Goal: Task Accomplishment & Management: Complete application form

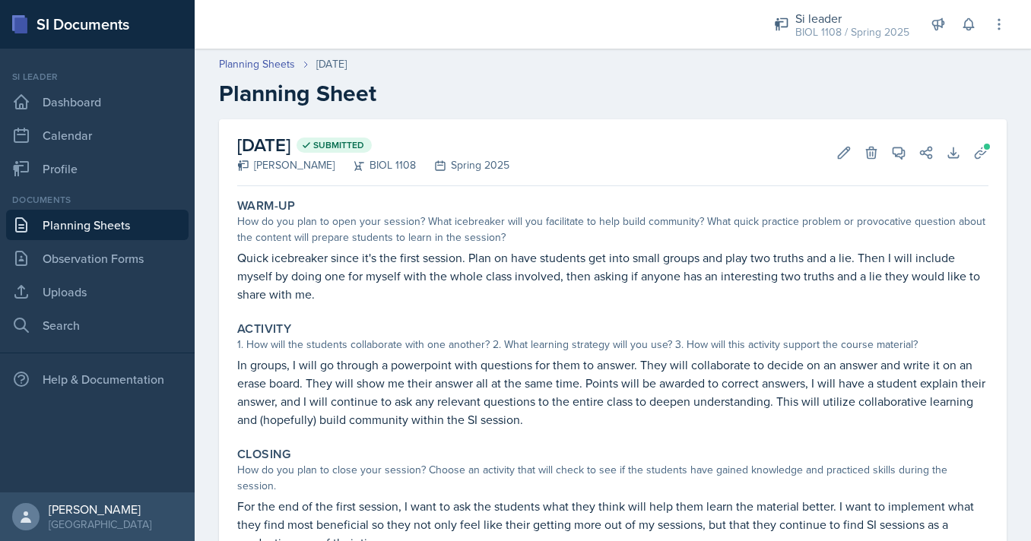
scroll to position [56, 0]
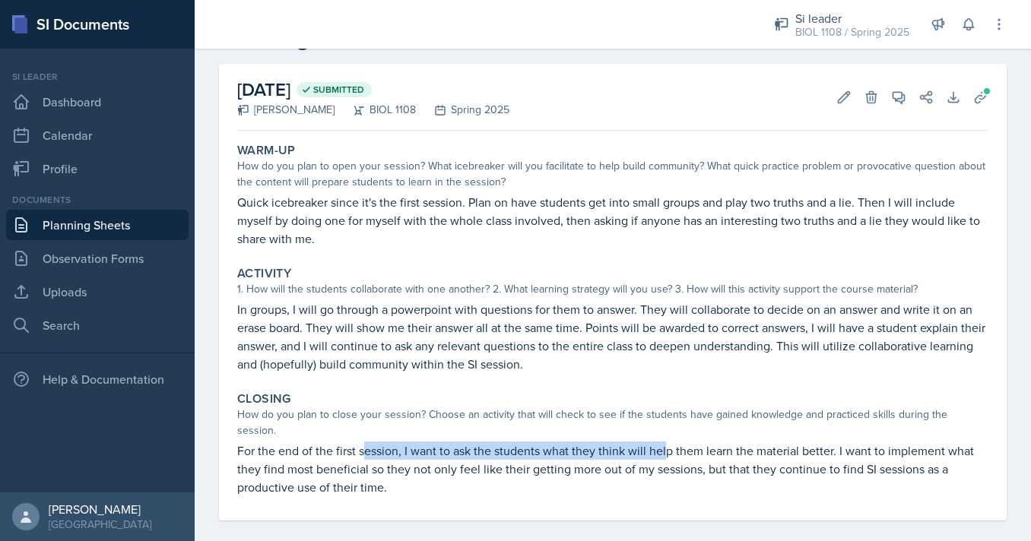
drag, startPoint x: 367, startPoint y: 442, endPoint x: 684, endPoint y: 437, distance: 317.9
click at [684, 442] on p "For the end of the first session, I want to ask the students what they think wi…" at bounding box center [612, 469] width 751 height 55
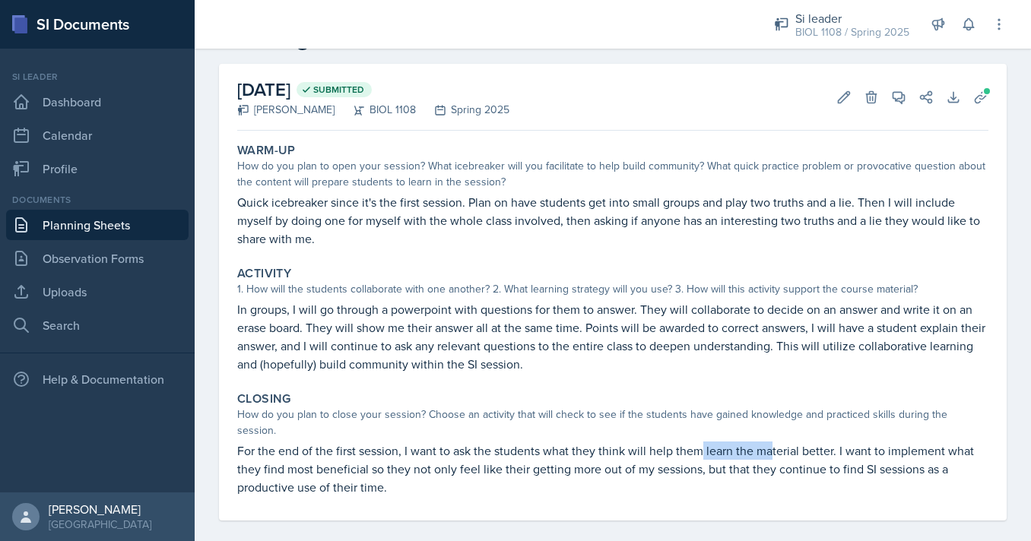
drag, startPoint x: 703, startPoint y: 437, endPoint x: 869, endPoint y: 437, distance: 165.8
click at [863, 442] on p "For the end of the first session, I want to ask the students what they think wi…" at bounding box center [612, 469] width 751 height 55
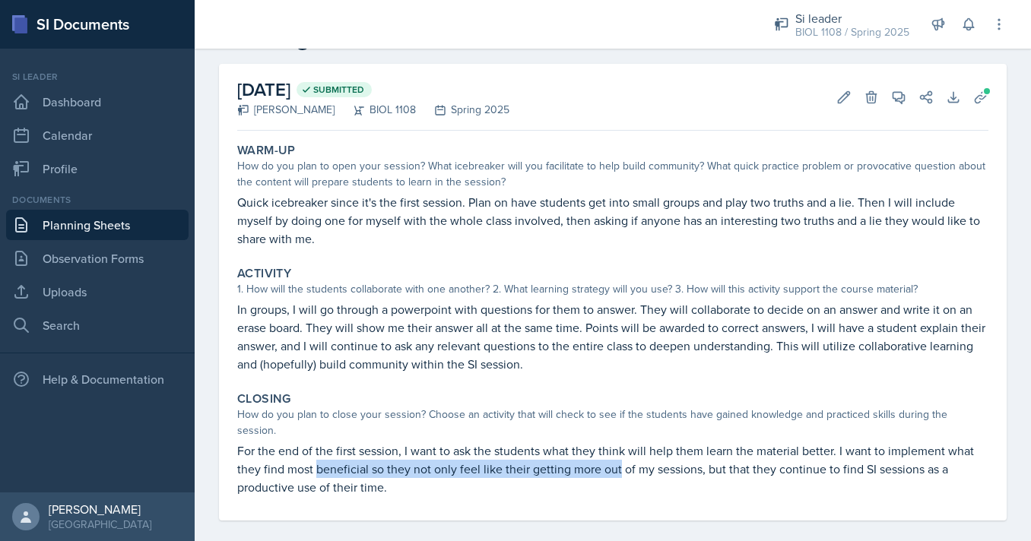
drag, startPoint x: 317, startPoint y: 456, endPoint x: 691, endPoint y: 455, distance: 374.1
click at [691, 455] on p "For the end of the first session, I want to ask the students what they think wi…" at bounding box center [612, 469] width 751 height 55
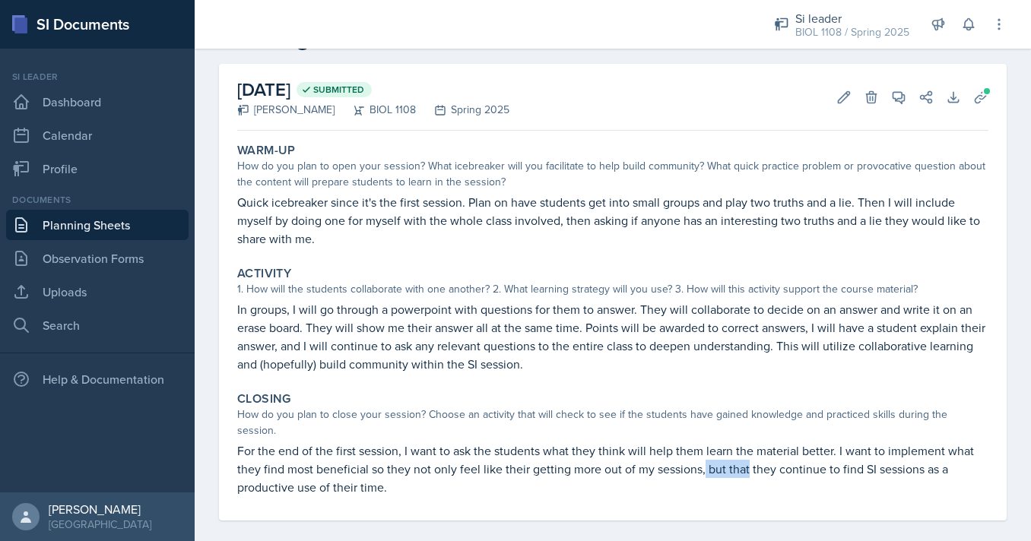
drag, startPoint x: 703, startPoint y: 455, endPoint x: 837, endPoint y: 449, distance: 134.7
click at [837, 449] on p "For the end of the first session, I want to ask the students what they think wi…" at bounding box center [612, 469] width 751 height 55
click at [871, 457] on p "For the end of the first session, I want to ask the students what they think wi…" at bounding box center [612, 469] width 751 height 55
click at [427, 208] on p "Quick icebreaker since it's the first session. Plan on have students get into s…" at bounding box center [612, 220] width 751 height 55
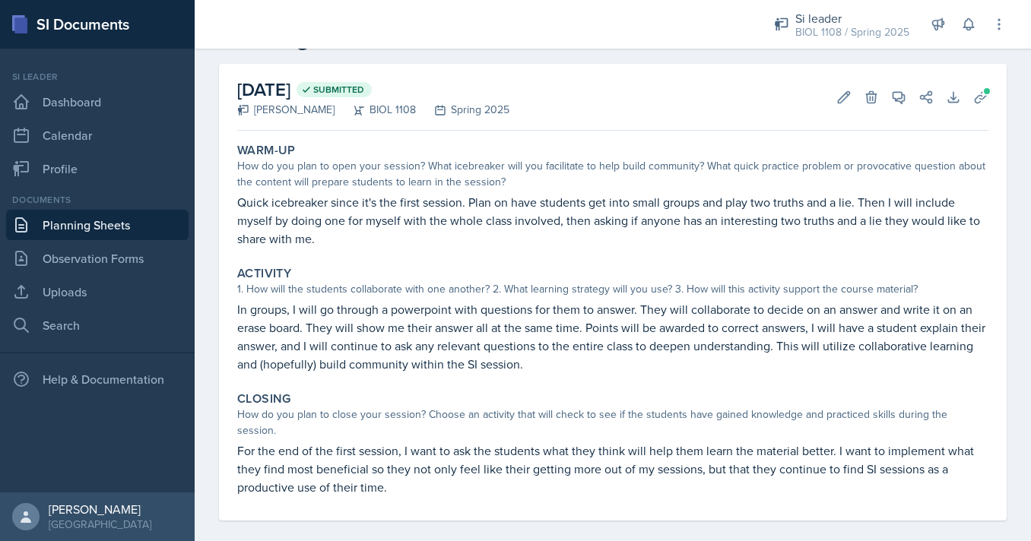
click at [427, 208] on p "Quick icebreaker since it's the first session. Plan on have students get into s…" at bounding box center [612, 220] width 751 height 55
drag, startPoint x: 667, startPoint y: 205, endPoint x: 877, endPoint y: 205, distance: 209.9
click at [877, 205] on p "Quick icebreaker since it's the first session. Plan on have students get into s…" at bounding box center [612, 220] width 751 height 55
drag, startPoint x: 252, startPoint y: 218, endPoint x: 471, endPoint y: 219, distance: 219.0
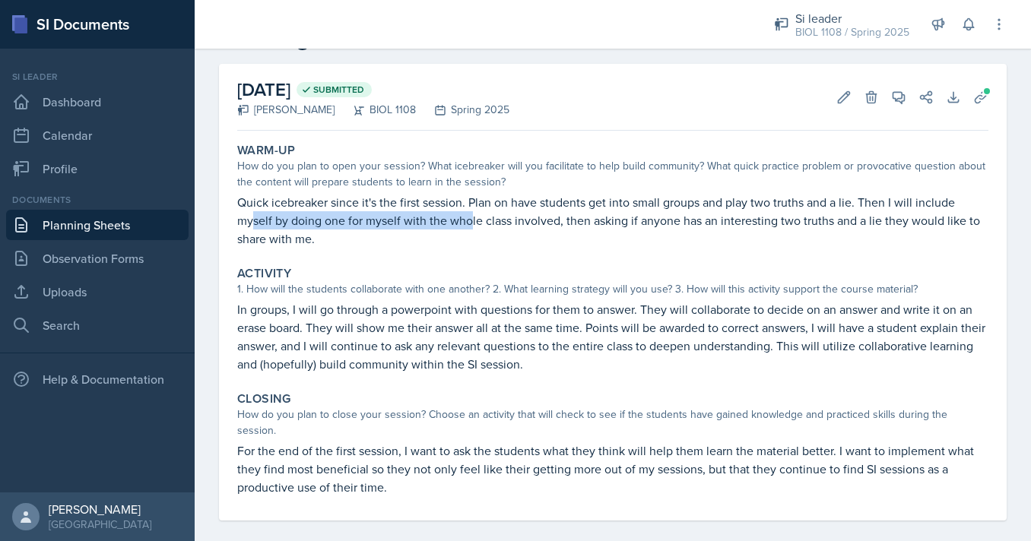
click at [471, 219] on p "Quick icebreaker since it's the first session. Plan on have students get into s…" at bounding box center [612, 220] width 751 height 55
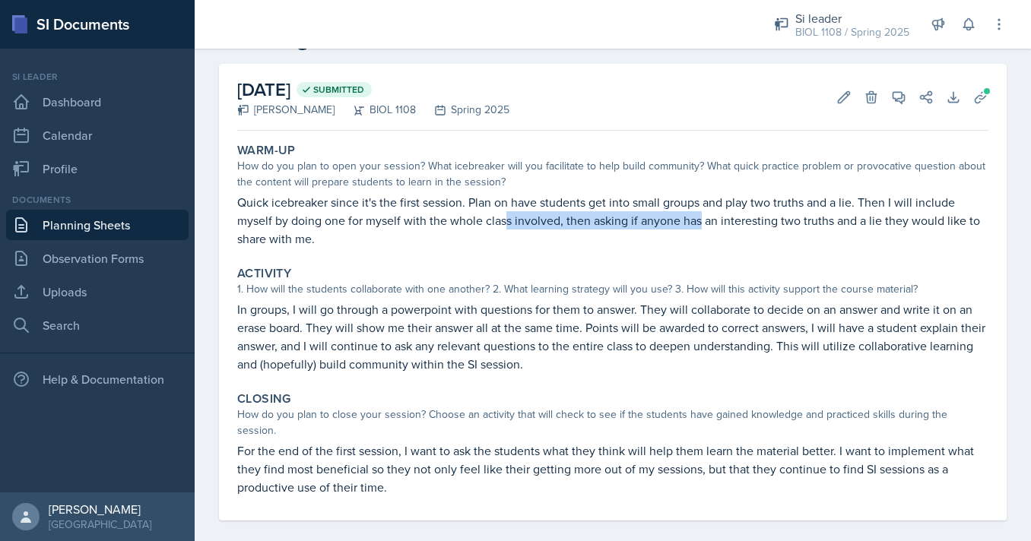
drag, startPoint x: 503, startPoint y: 218, endPoint x: 709, endPoint y: 222, distance: 206.1
click at [709, 222] on p "Quick icebreaker since it's the first session. Plan on have students get into s…" at bounding box center [612, 220] width 751 height 55
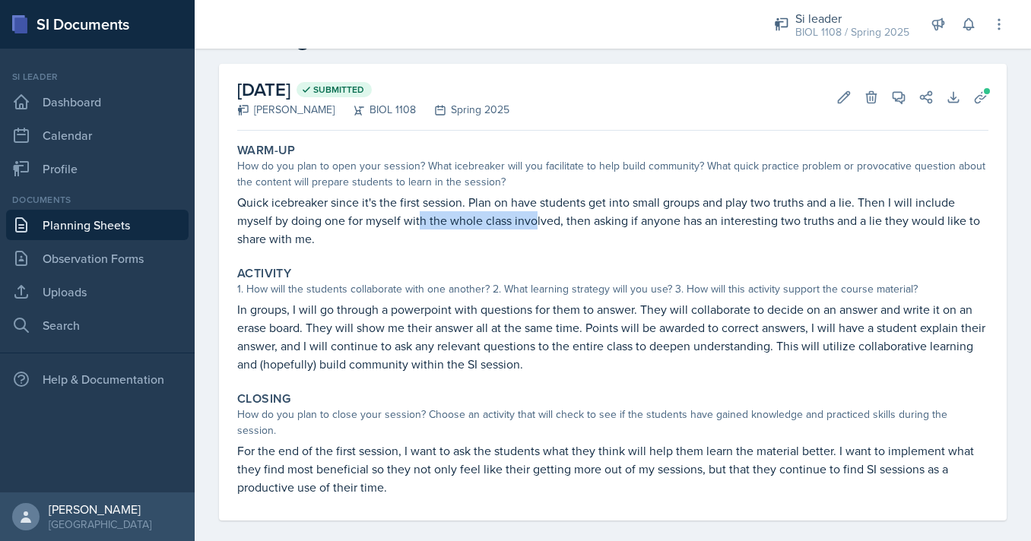
drag, startPoint x: 422, startPoint y: 221, endPoint x: 548, endPoint y: 221, distance: 126.2
click at [548, 221] on p "Quick icebreaker since it's the first session. Plan on have students get into s…" at bounding box center [612, 220] width 751 height 55
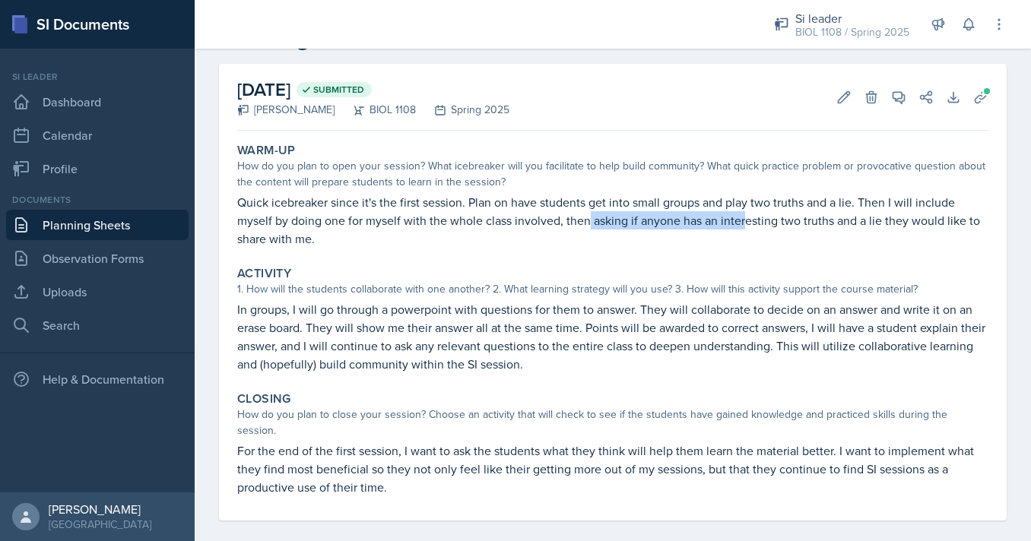
drag, startPoint x: 589, startPoint y: 224, endPoint x: 762, endPoint y: 224, distance: 173.4
click at [756, 224] on p "Quick icebreaker since it's the first session. Plan on have students get into s…" at bounding box center [612, 220] width 751 height 55
drag, startPoint x: 781, startPoint y: 224, endPoint x: 869, endPoint y: 224, distance: 88.2
click at [869, 224] on p "Quick icebreaker since it's the first session. Plan on have students get into s…" at bounding box center [612, 220] width 751 height 55
click at [522, 211] on p "Quick icebreaker since it's the first session. Plan on have students get into s…" at bounding box center [612, 220] width 751 height 55
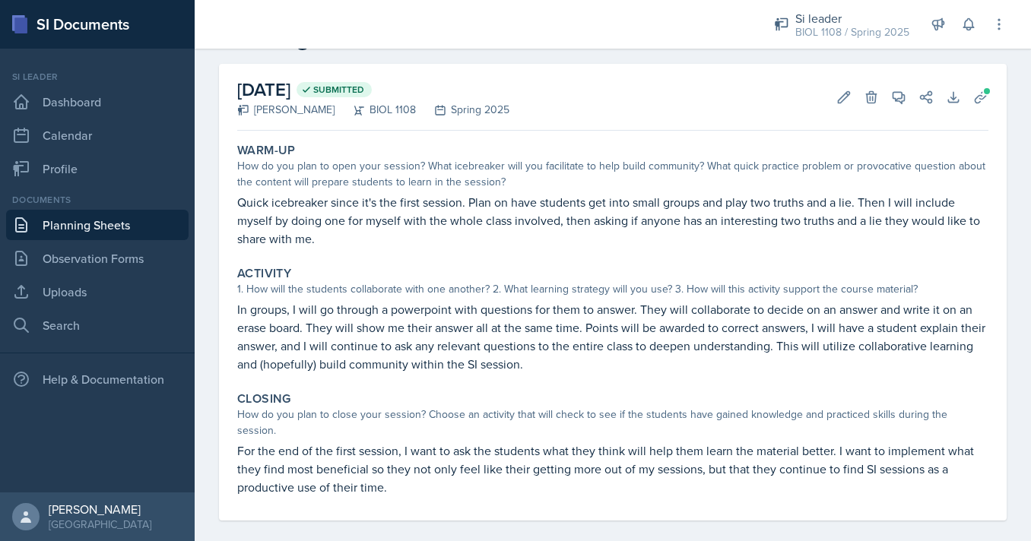
click at [483, 330] on p "In groups, I will go through a powerpoint with questions for them to answer. Th…" at bounding box center [612, 336] width 751 height 73
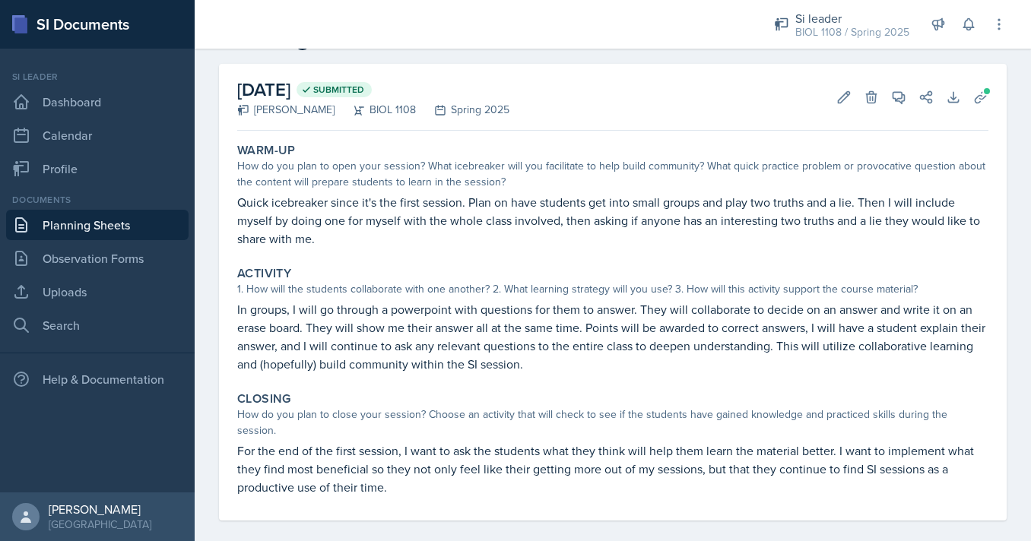
click at [483, 330] on p "In groups, I will go through a powerpoint with questions for them to answer. Th…" at bounding box center [612, 336] width 751 height 73
click at [403, 324] on p "In groups, I will go through a powerpoint with questions for them to answer. Th…" at bounding box center [612, 336] width 751 height 73
drag, startPoint x: 416, startPoint y: 327, endPoint x: 565, endPoint y: 327, distance: 149.0
click at [565, 327] on p "In groups, I will go through a powerpoint with questions for them to answer. Th…" at bounding box center [612, 336] width 751 height 73
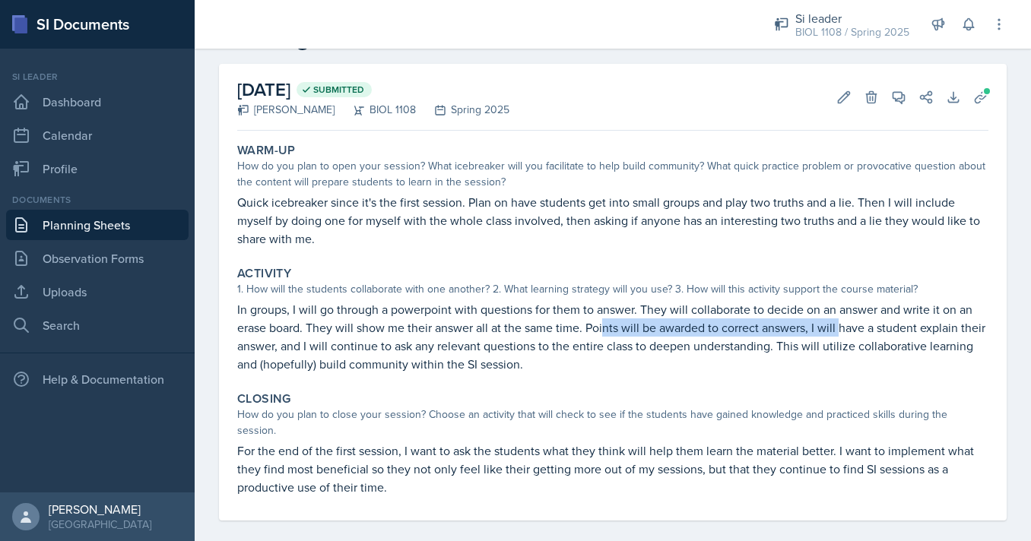
drag, startPoint x: 606, startPoint y: 332, endPoint x: 852, endPoint y: 332, distance: 245.6
click at [852, 332] on p "In groups, I will go through a powerpoint with questions for them to answer. Th…" at bounding box center [612, 336] width 751 height 73
click at [375, 442] on p "For the end of the first session, I want to ask the students what they think wi…" at bounding box center [612, 469] width 751 height 55
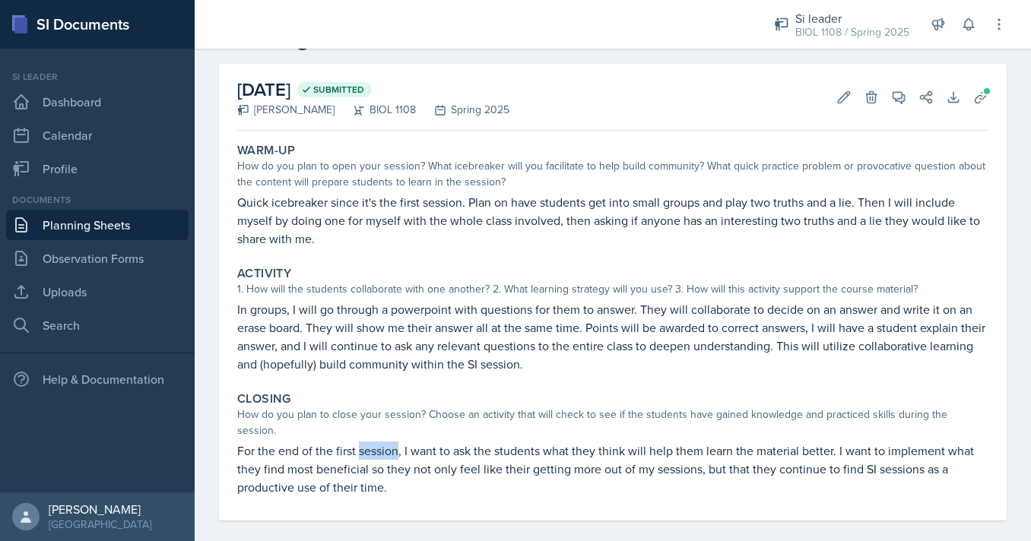
click at [375, 442] on p "For the end of the first session, I want to ask the students what they think wi…" at bounding box center [612, 469] width 751 height 55
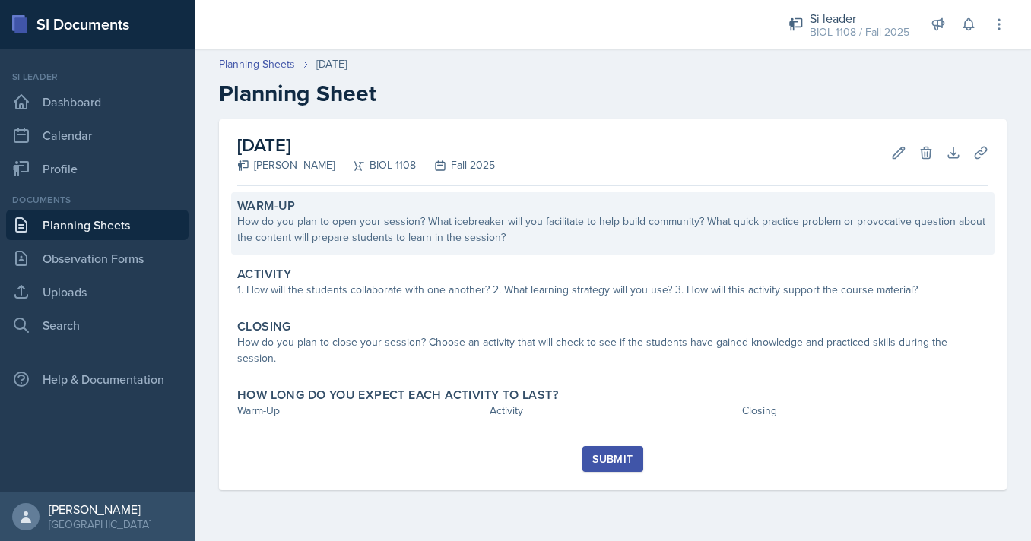
click at [398, 212] on div "Warm-Up" at bounding box center [612, 205] width 751 height 15
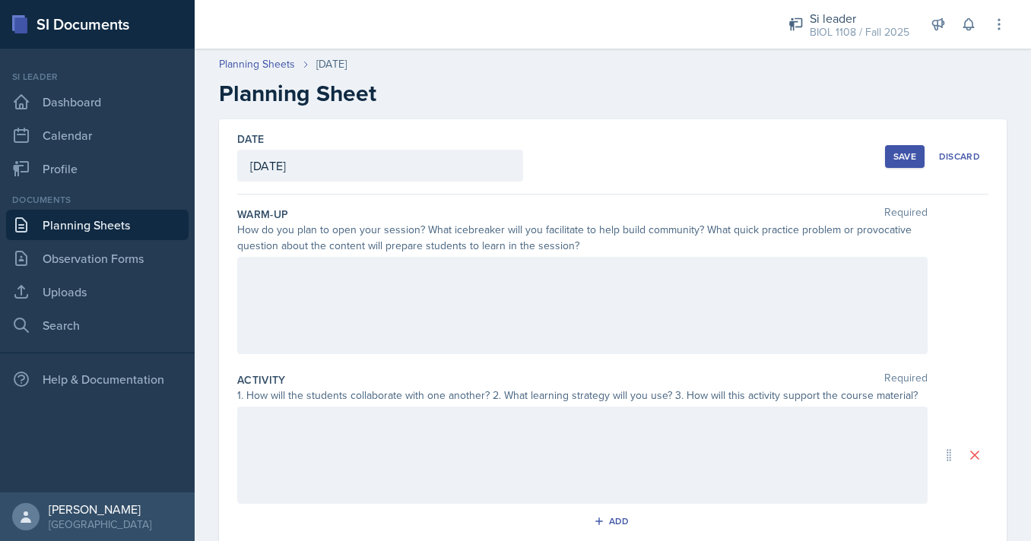
click at [430, 300] on div at bounding box center [582, 305] width 690 height 97
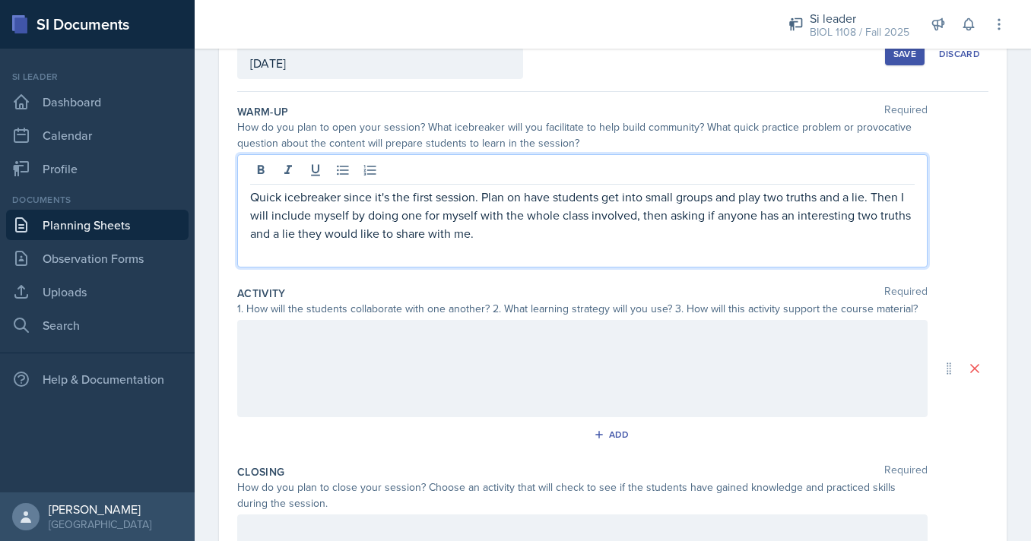
scroll to position [103, 0]
click at [555, 377] on div at bounding box center [582, 367] width 690 height 97
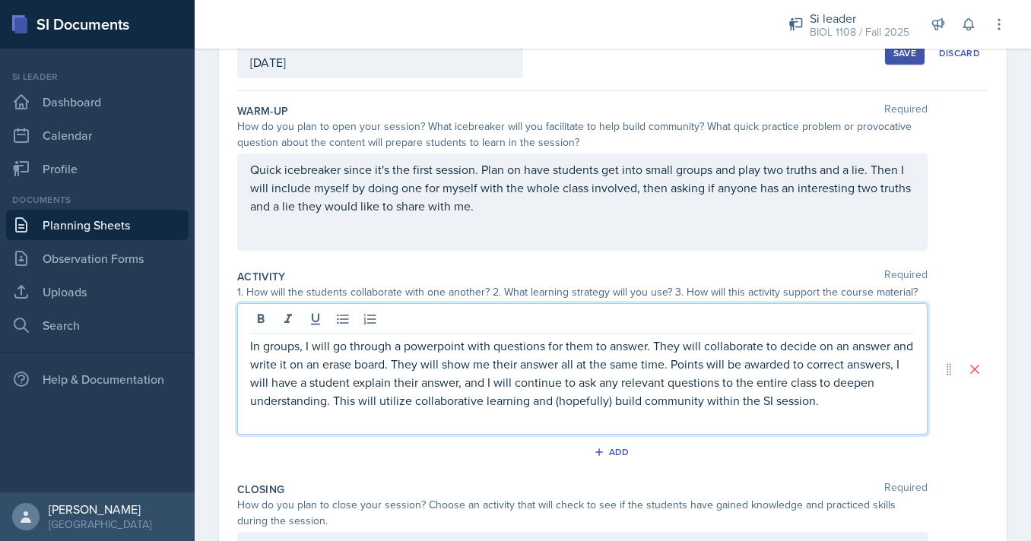
scroll to position [163, 0]
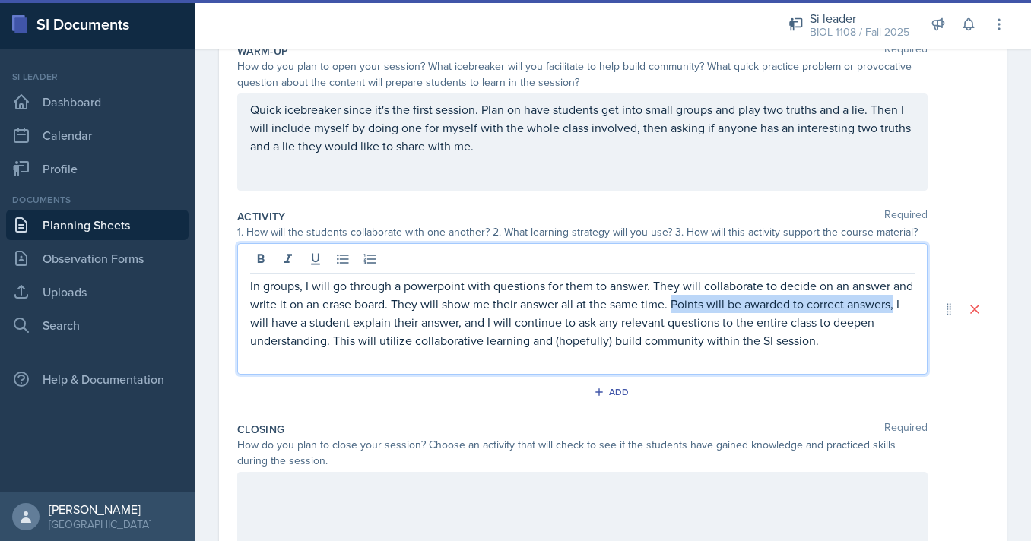
drag, startPoint x: 674, startPoint y: 305, endPoint x: 895, endPoint y: 309, distance: 221.3
click at [895, 309] on p "In groups, I will go through a powerpoint with questions for them to answer. Th…" at bounding box center [582, 313] width 665 height 73
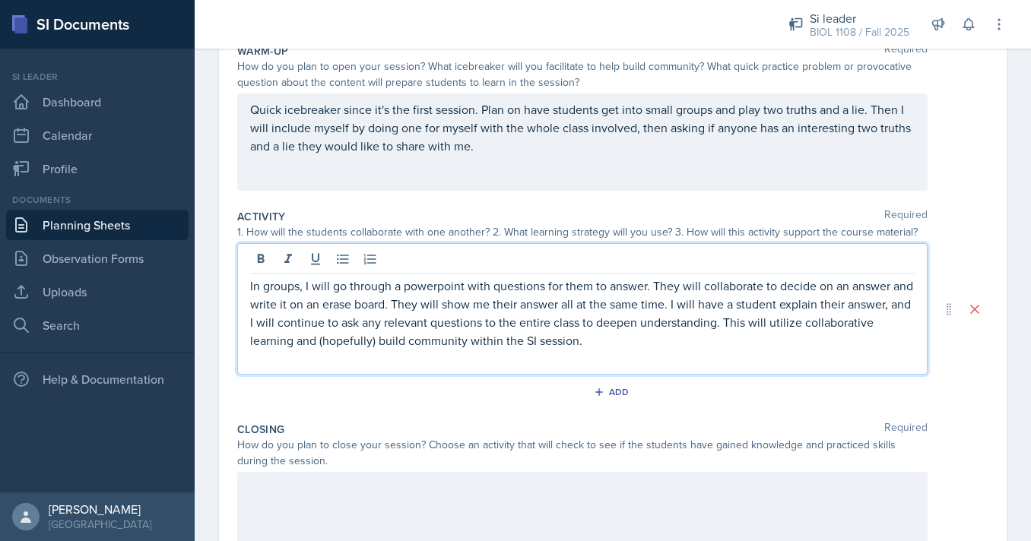
click at [802, 304] on p "In groups, I will go through a powerpoint with questions for them to answer. Th…" at bounding box center [582, 313] width 665 height 73
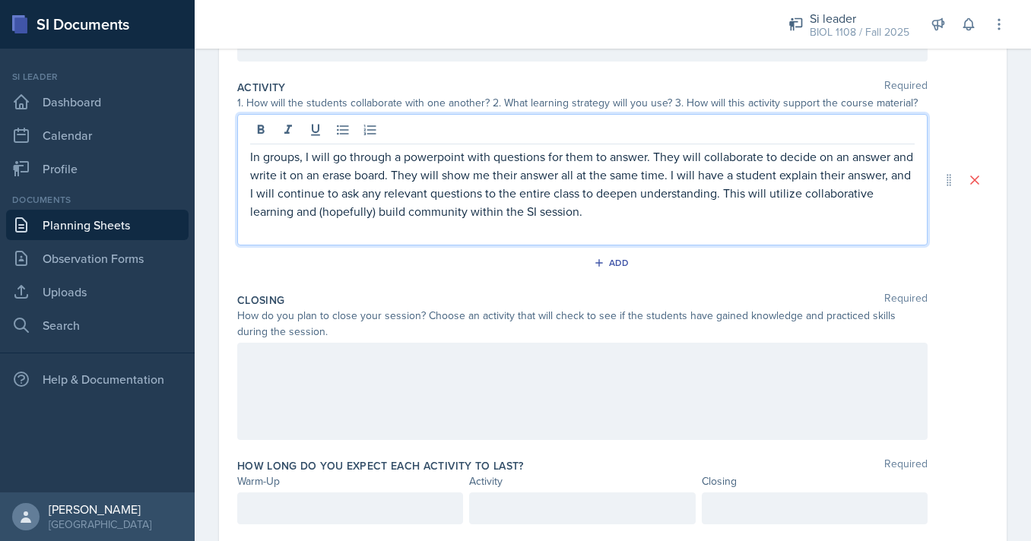
scroll to position [337, 0]
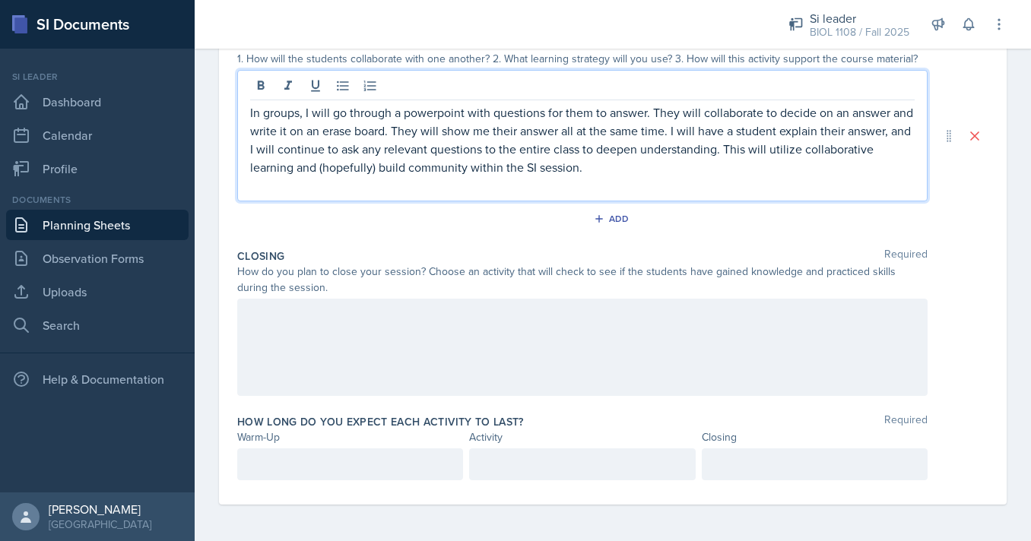
click at [500, 363] on div at bounding box center [582, 347] width 690 height 97
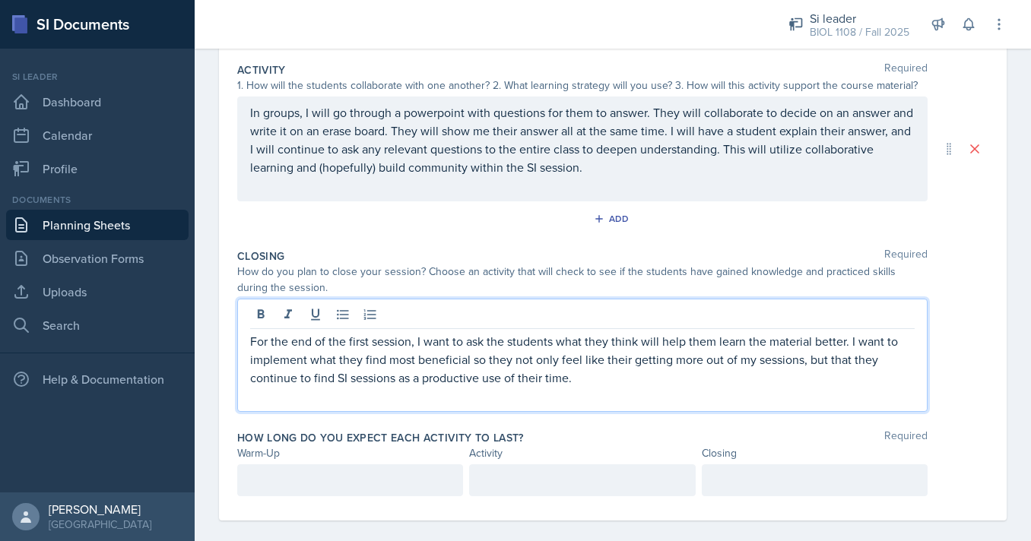
scroll to position [326, 0]
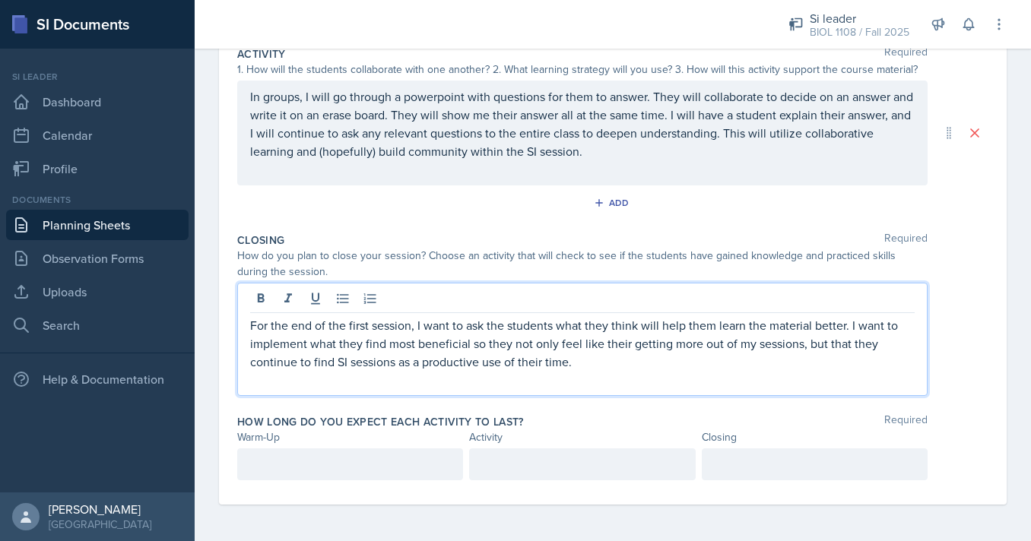
click at [331, 465] on div at bounding box center [350, 465] width 226 height 32
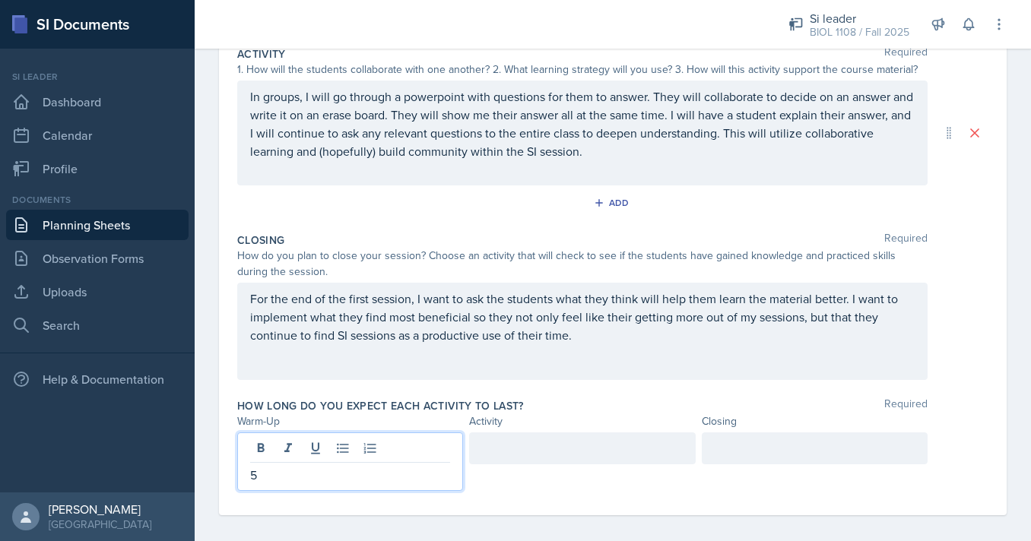
click at [506, 449] on div at bounding box center [582, 449] width 226 height 32
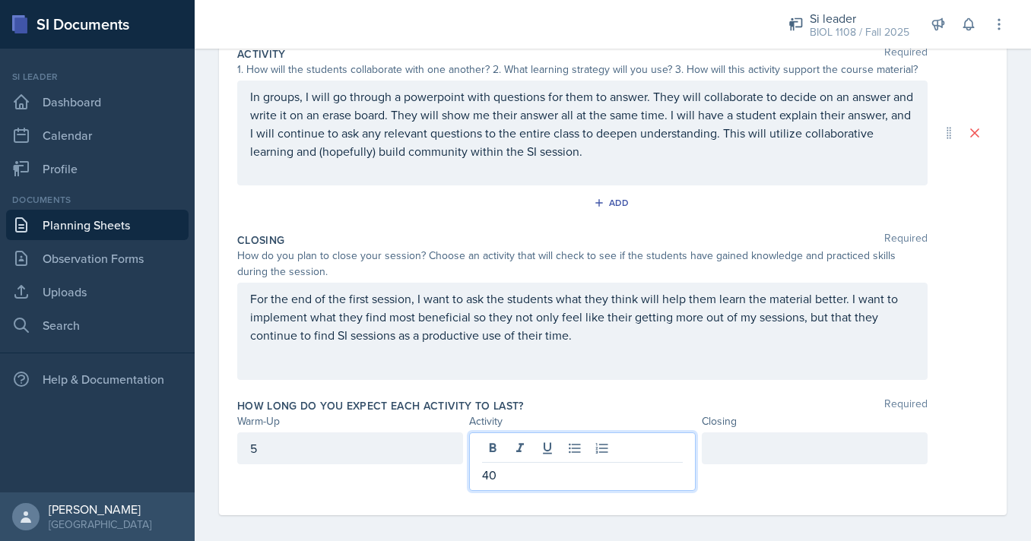
click at [738, 461] on div at bounding box center [815, 449] width 226 height 32
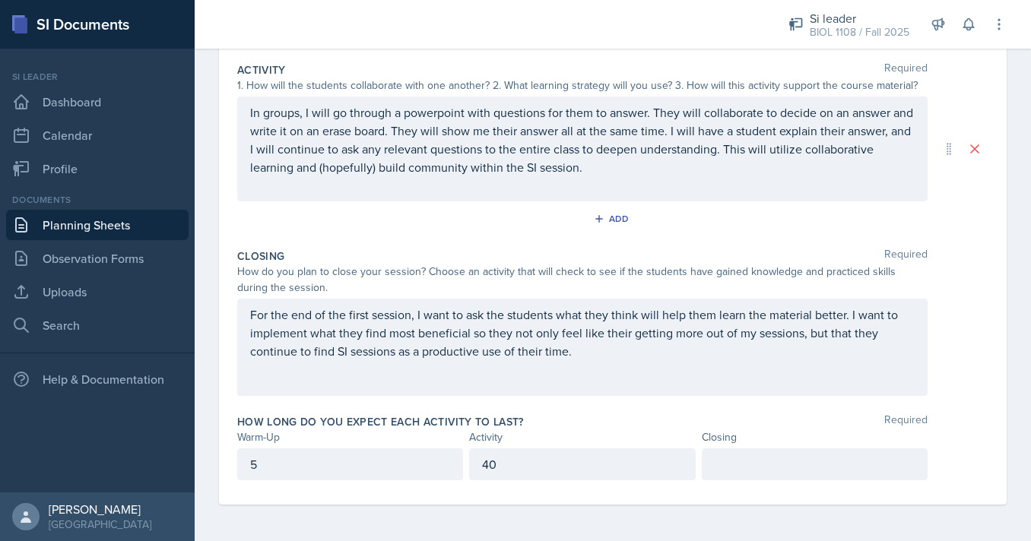
scroll to position [310, 0]
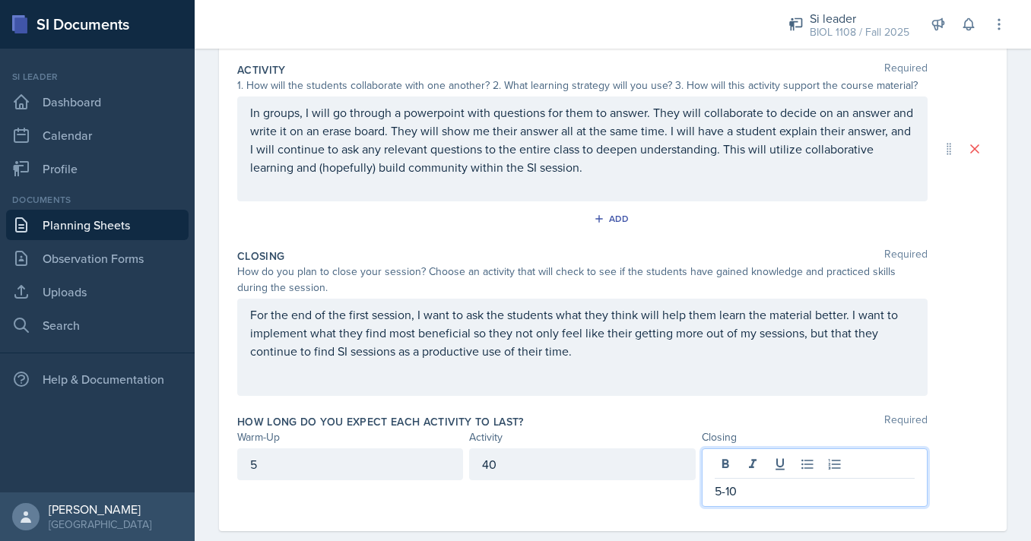
click at [577, 407] on div "Closing Required How do you plan to close your session? Choose an activity that…" at bounding box center [612, 326] width 751 height 166
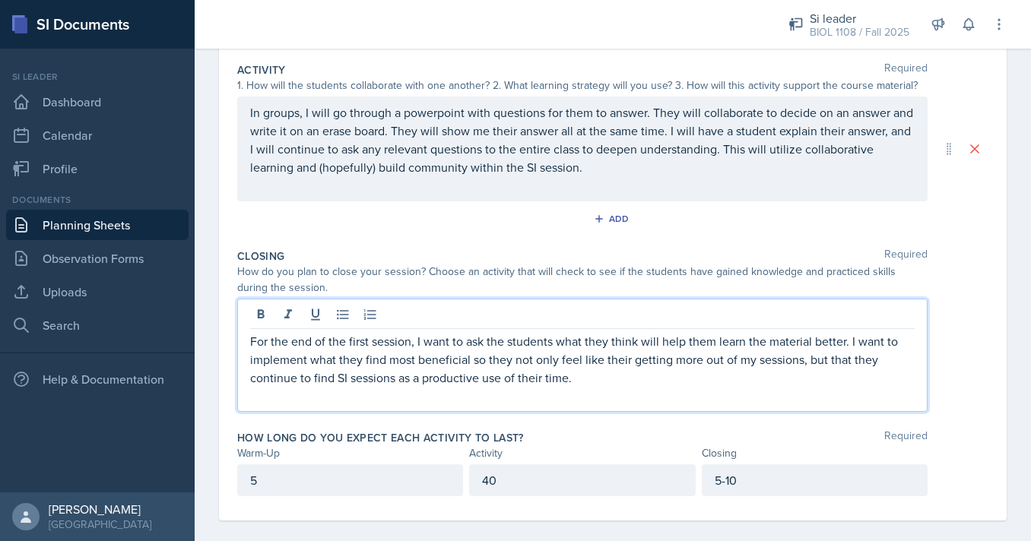
click at [590, 372] on div "For the end of the first session, I want to ask the students what they think wi…" at bounding box center [582, 368] width 665 height 73
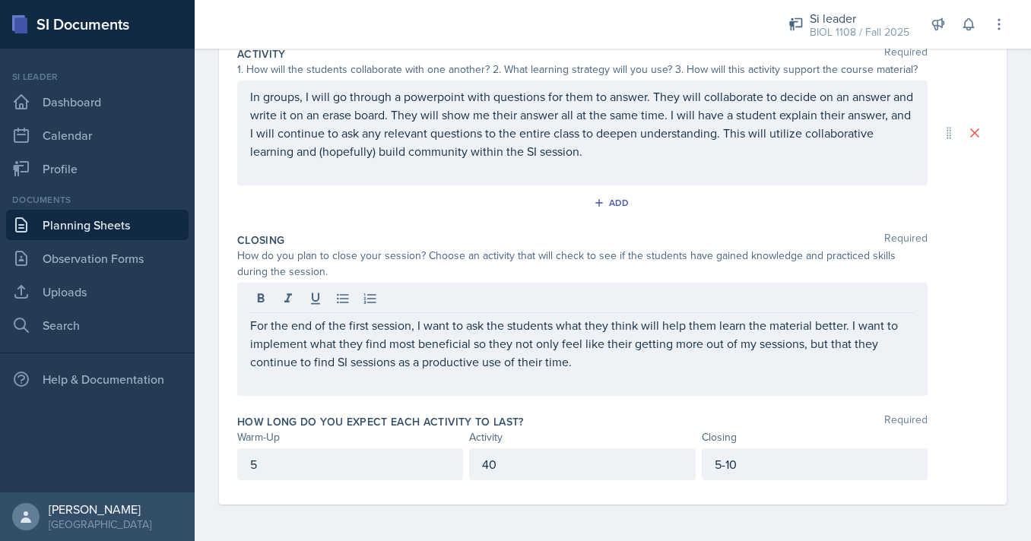
click at [638, 418] on div "How long do you expect each activity to last? Required" at bounding box center [612, 421] width 751 height 15
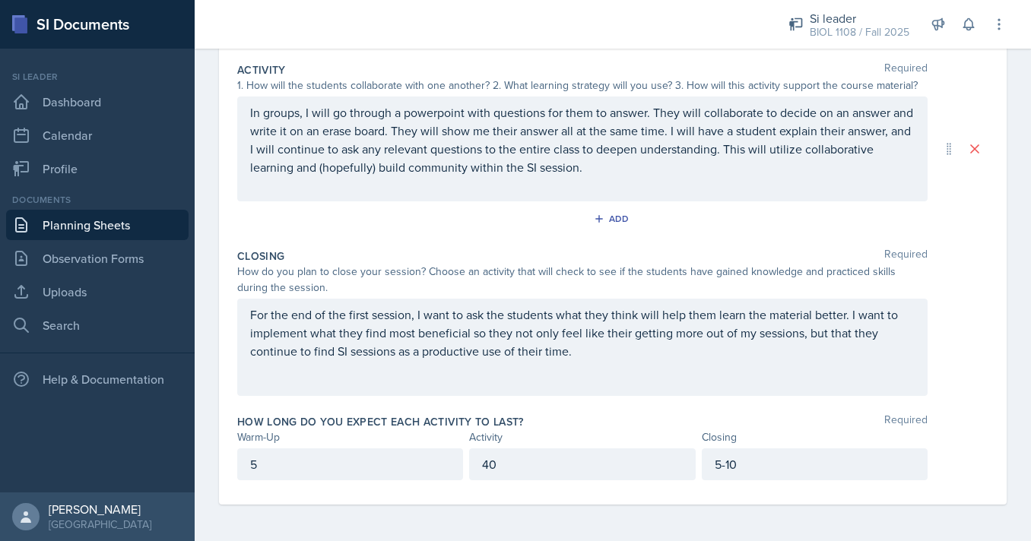
scroll to position [0, 0]
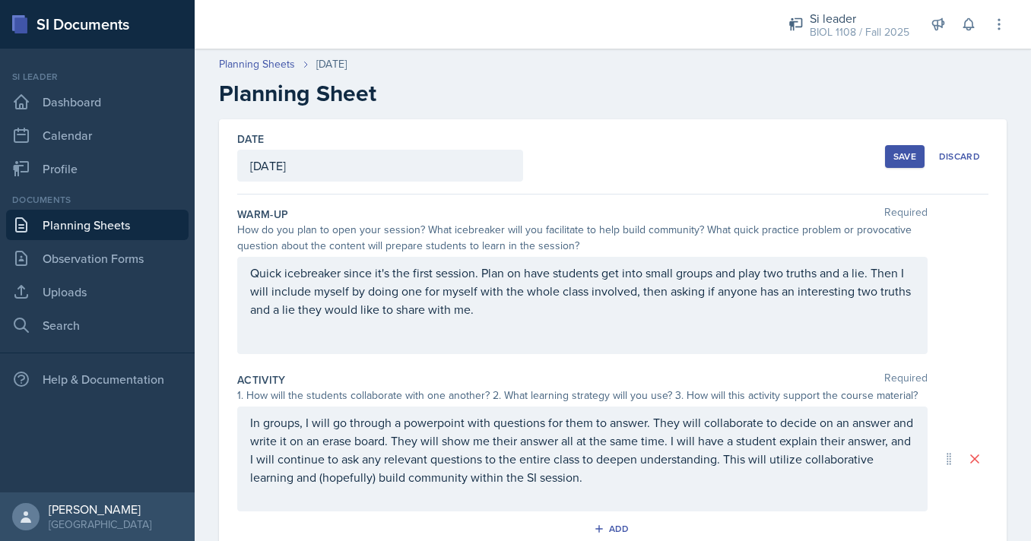
click at [900, 160] on div "Save" at bounding box center [905, 157] width 23 height 12
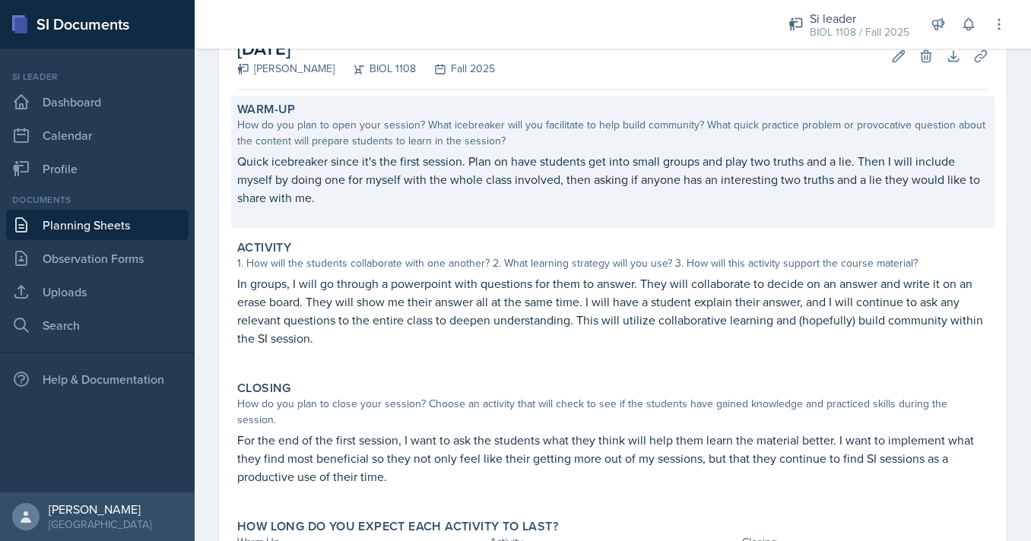
scroll to position [95, 0]
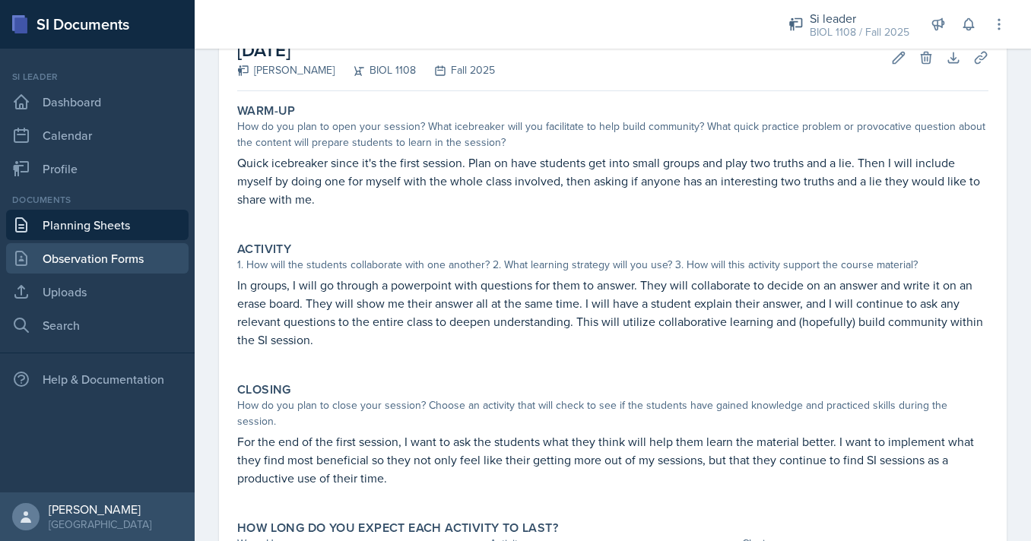
click at [100, 253] on link "Observation Forms" at bounding box center [97, 258] width 183 height 30
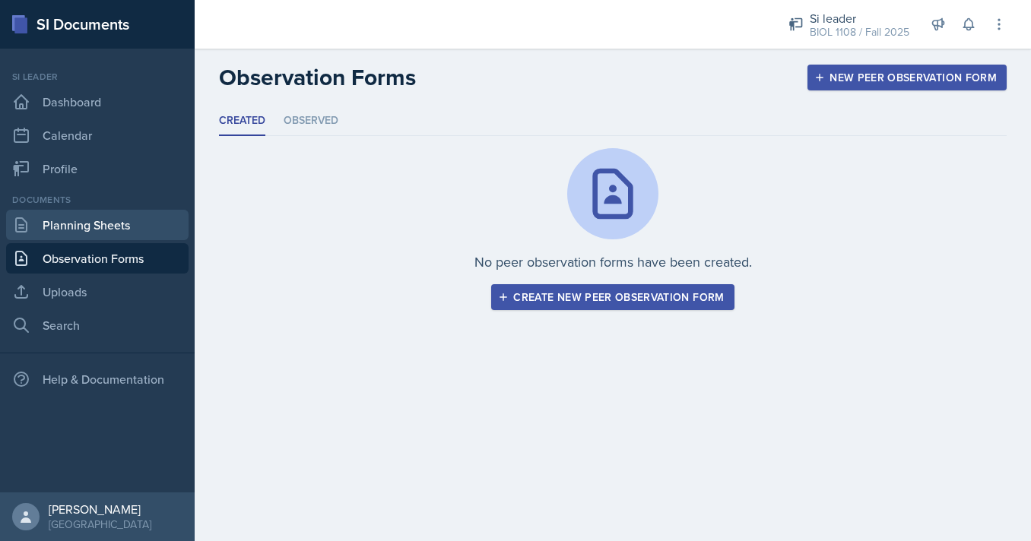
click at [102, 232] on link "Planning Sheets" at bounding box center [97, 225] width 183 height 30
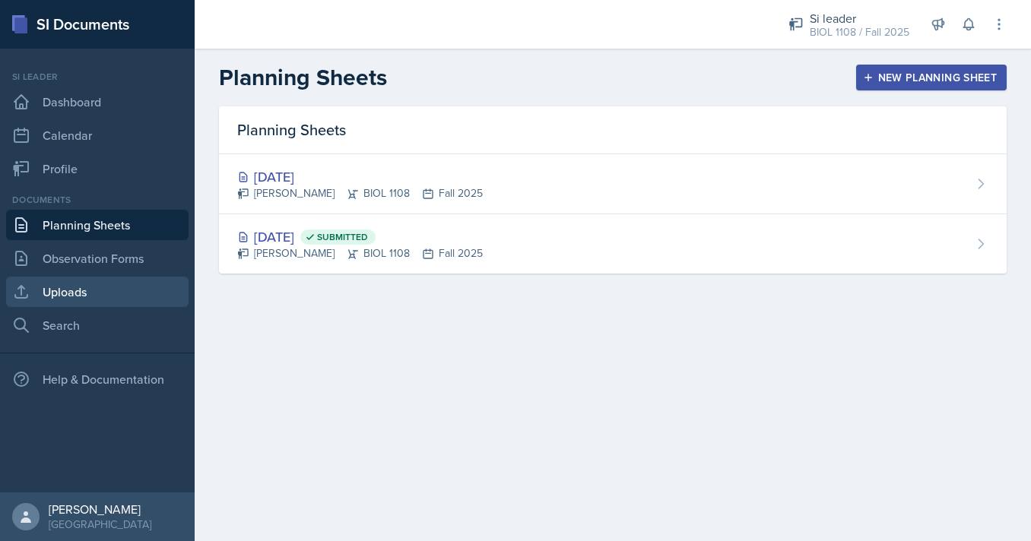
click at [103, 299] on link "Uploads" at bounding box center [97, 292] width 183 height 30
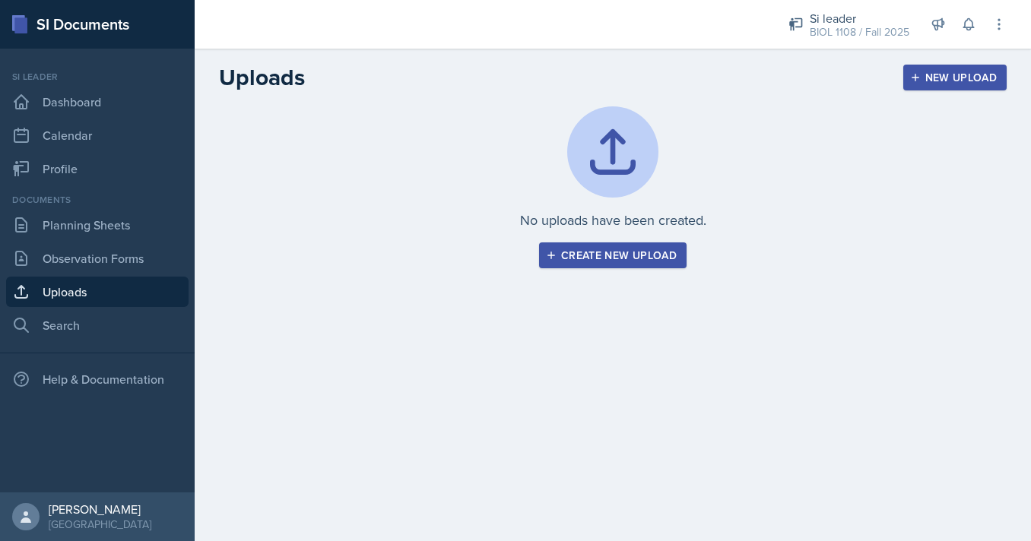
click at [630, 256] on div "Create new upload" at bounding box center [613, 255] width 128 height 12
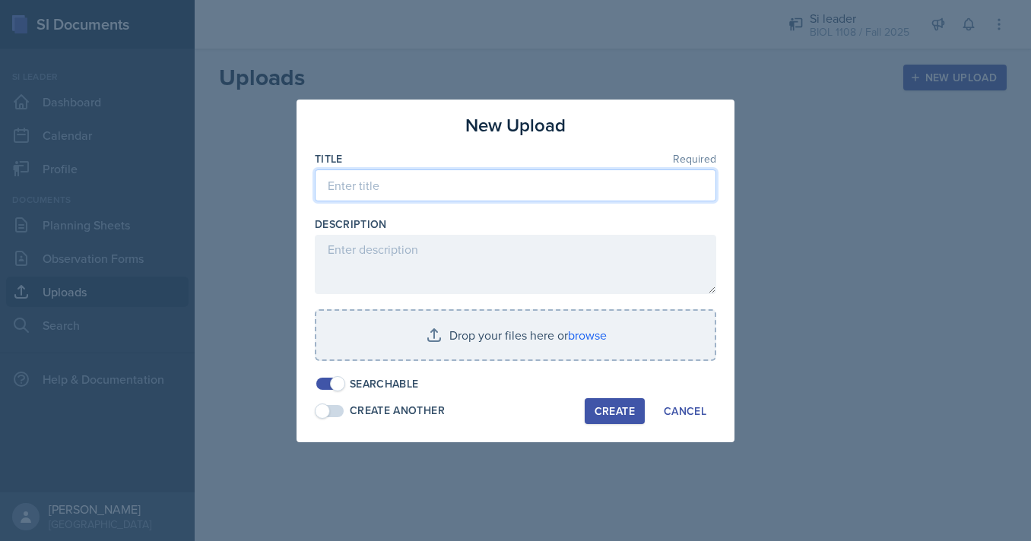
click at [362, 179] on input at bounding box center [516, 186] width 402 height 32
type input "S"
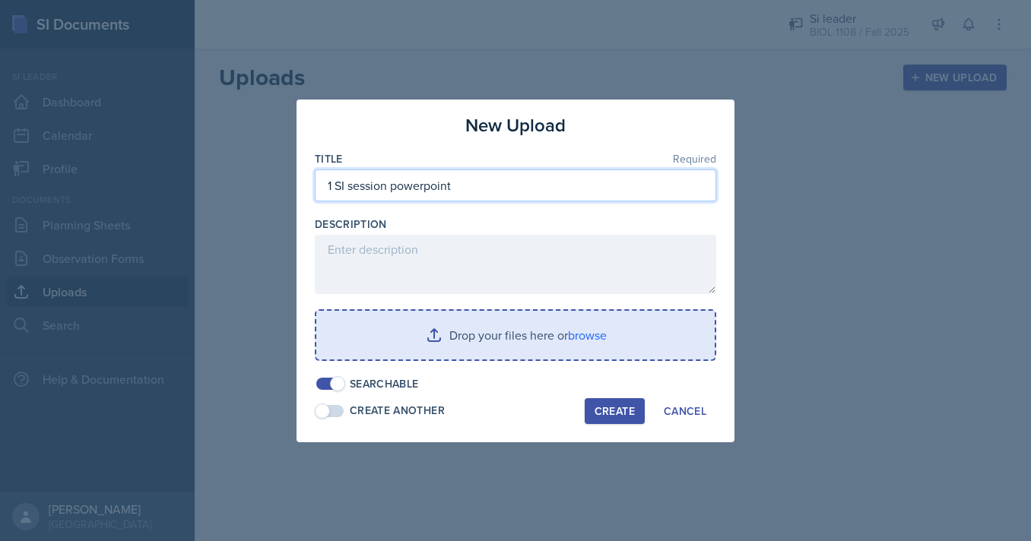
type input "1 SI session powerpoint"
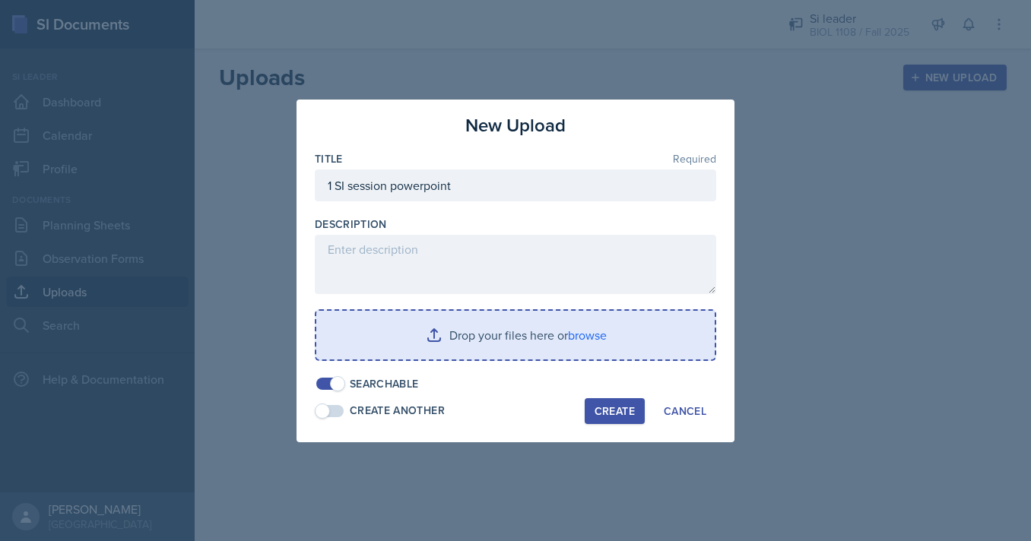
click at [509, 338] on input "file" at bounding box center [515, 335] width 398 height 49
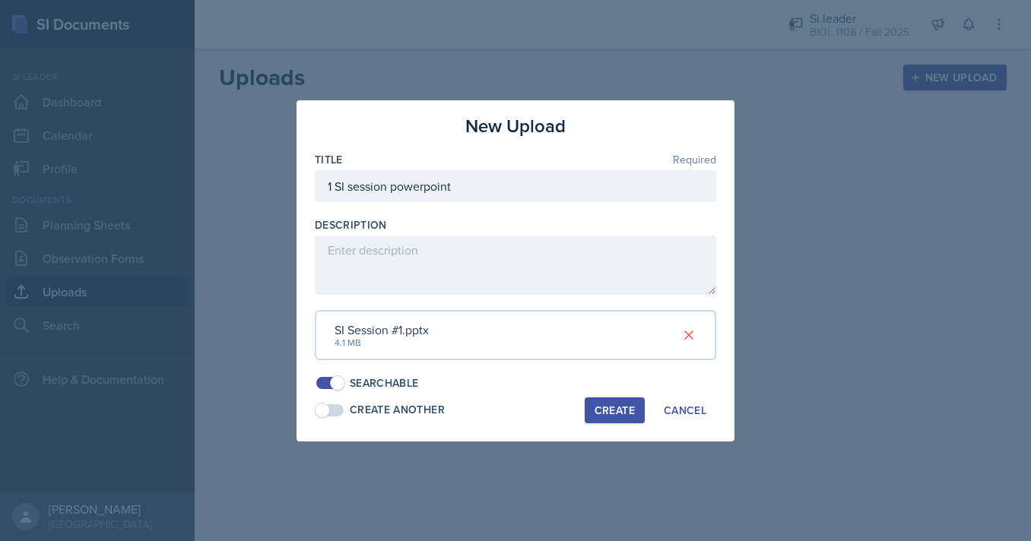
click at [611, 405] on div "Create" at bounding box center [615, 411] width 40 height 12
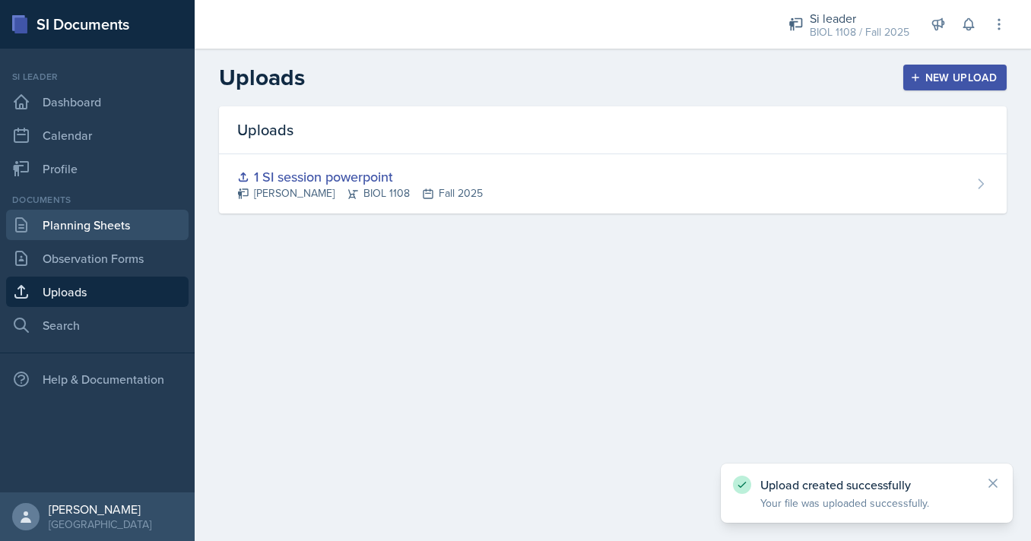
click at [87, 224] on link "Planning Sheets" at bounding box center [97, 225] width 183 height 30
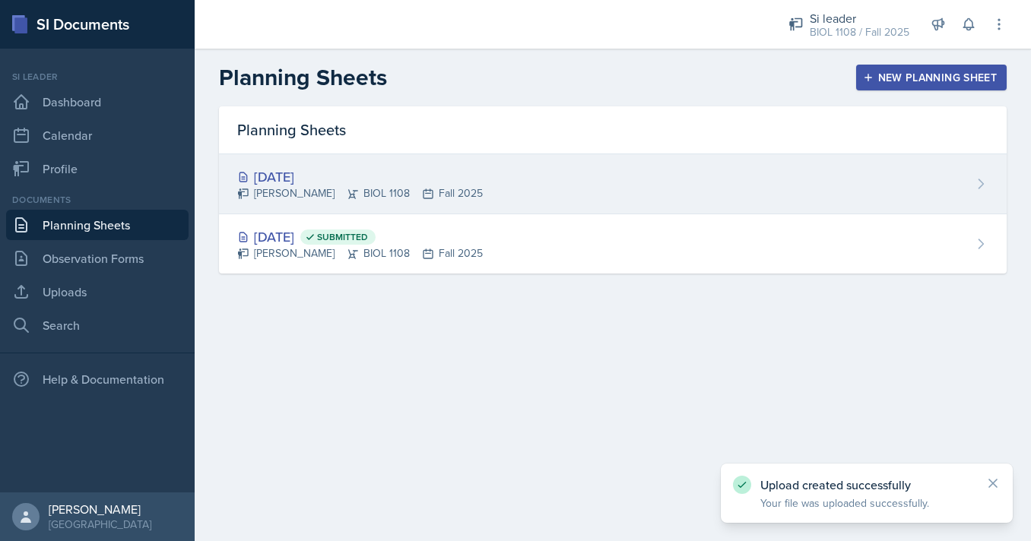
click at [598, 162] on div "[DATE] [PERSON_NAME] BIOL 1108 Fall 2025" at bounding box center [613, 184] width 788 height 60
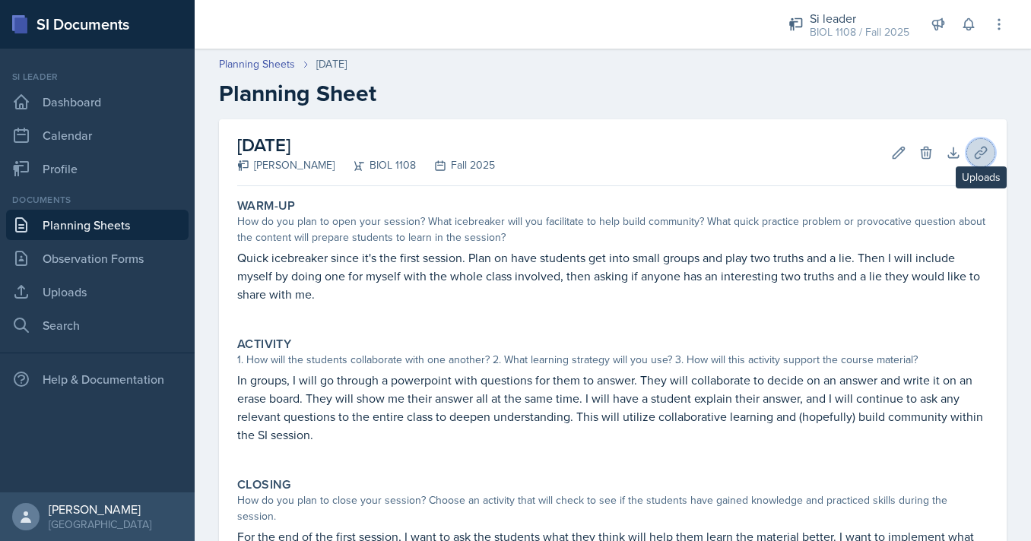
click at [983, 154] on icon at bounding box center [980, 152] width 11 height 11
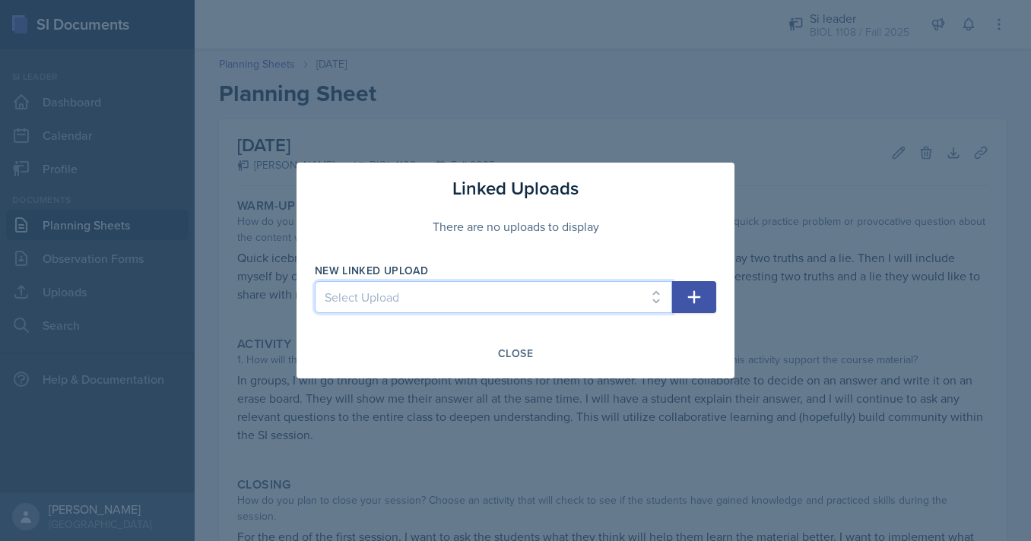
select select "e9948cb3-a7c9-4ce9-a686-f77b18bd994f"
click option "1 SI session powerpoint" at bounding box center [0, 0] width 0 height 0
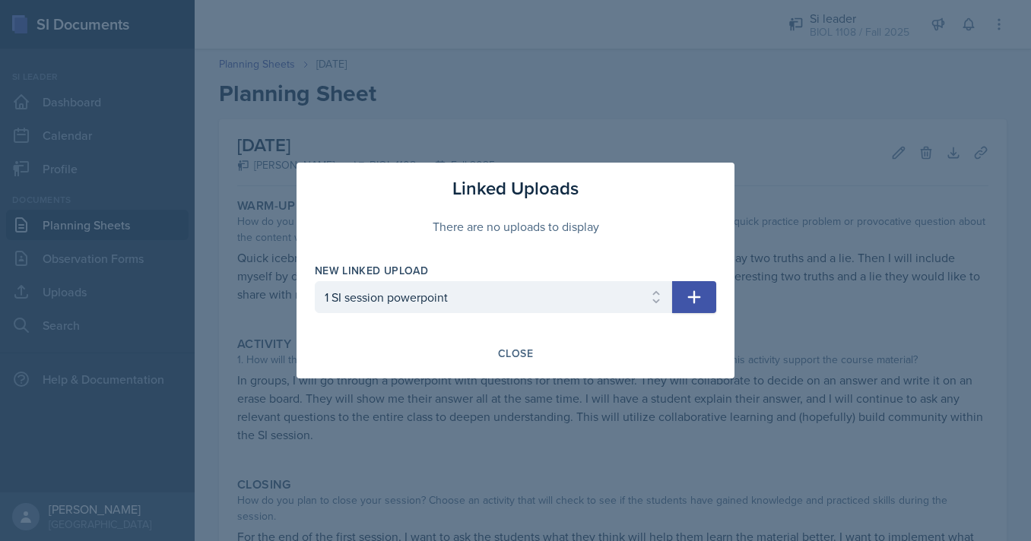
click at [696, 299] on icon "button" at bounding box center [694, 297] width 18 height 18
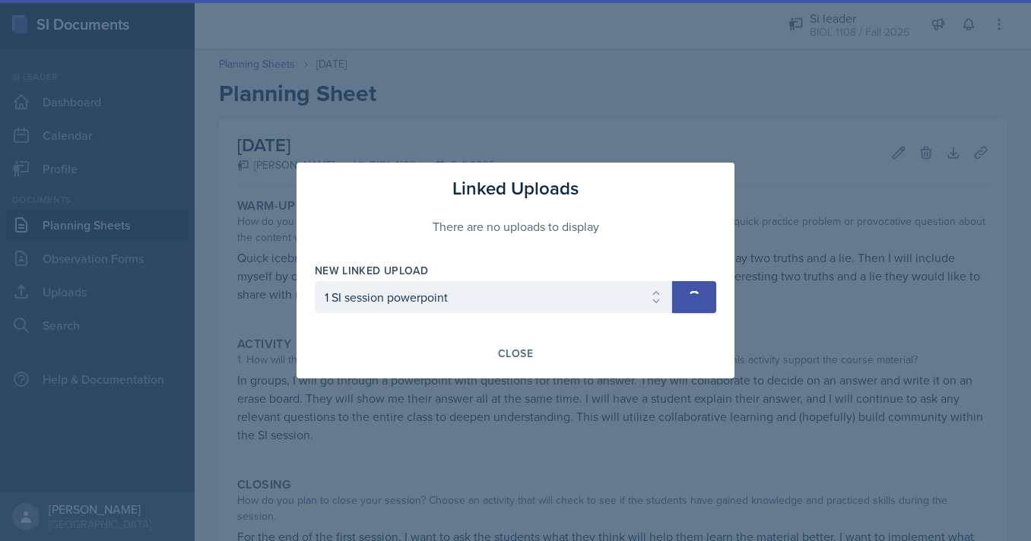
select select
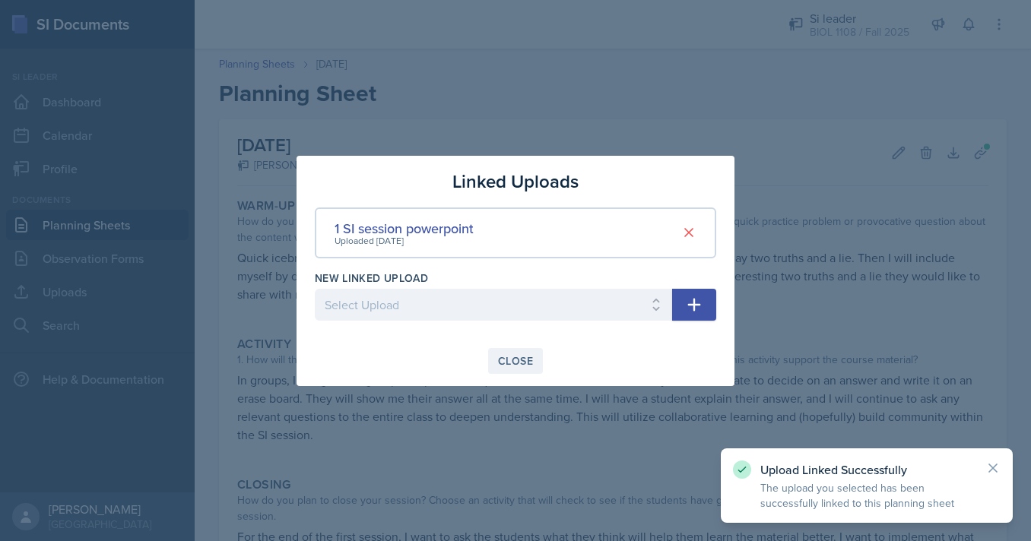
click at [523, 355] on div "Close" at bounding box center [515, 361] width 35 height 12
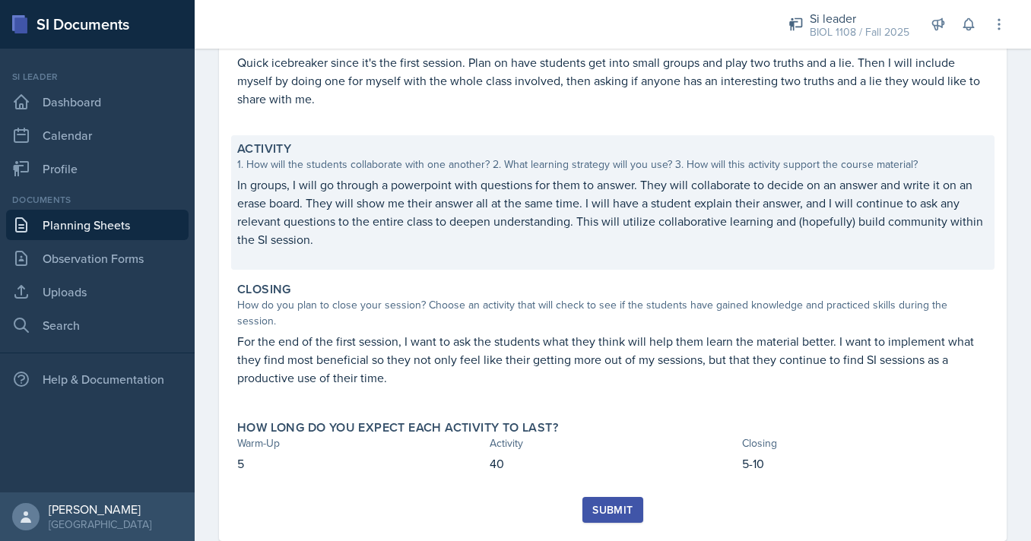
scroll to position [216, 0]
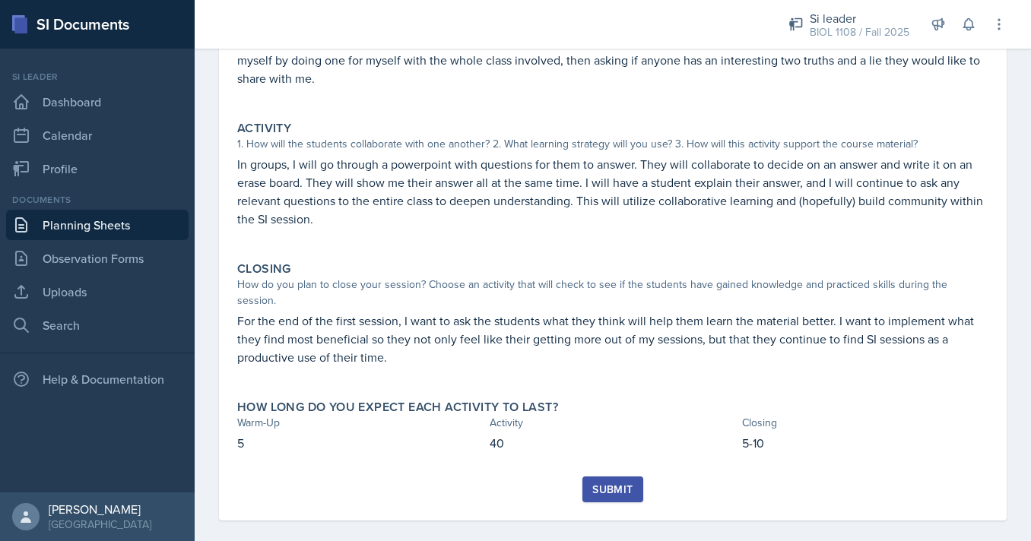
click at [608, 484] on div "Submit" at bounding box center [612, 490] width 40 height 12
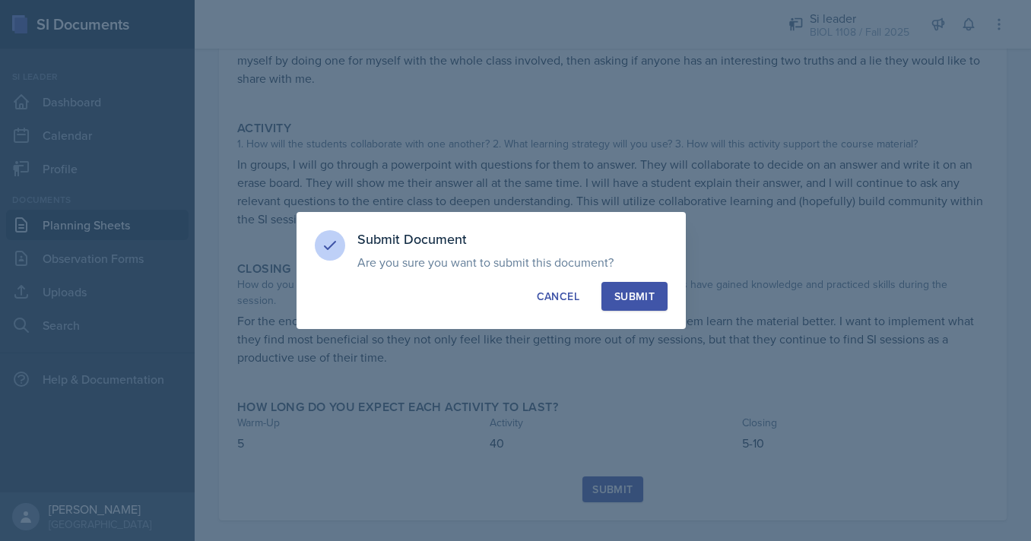
click at [623, 302] on div "Submit" at bounding box center [634, 296] width 40 height 15
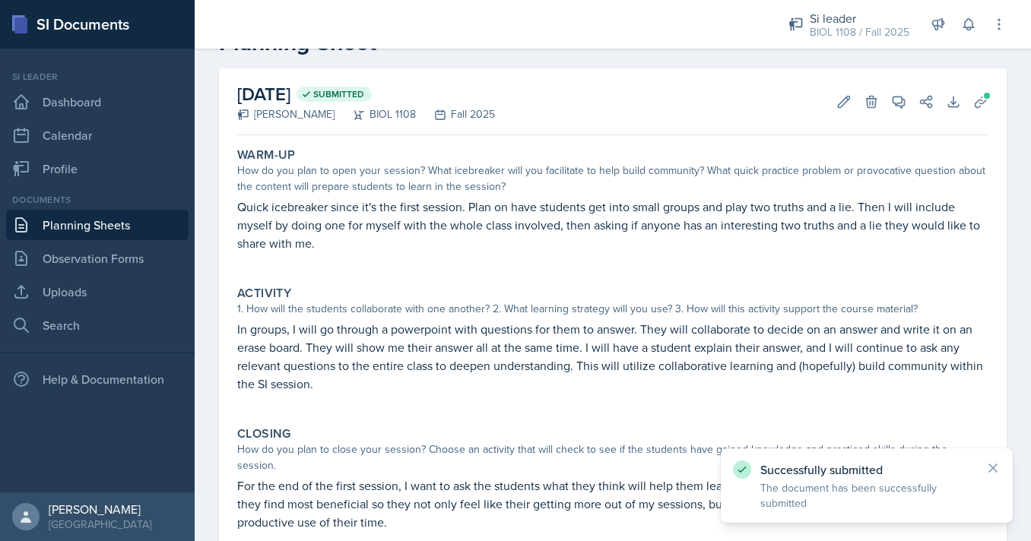
scroll to position [0, 0]
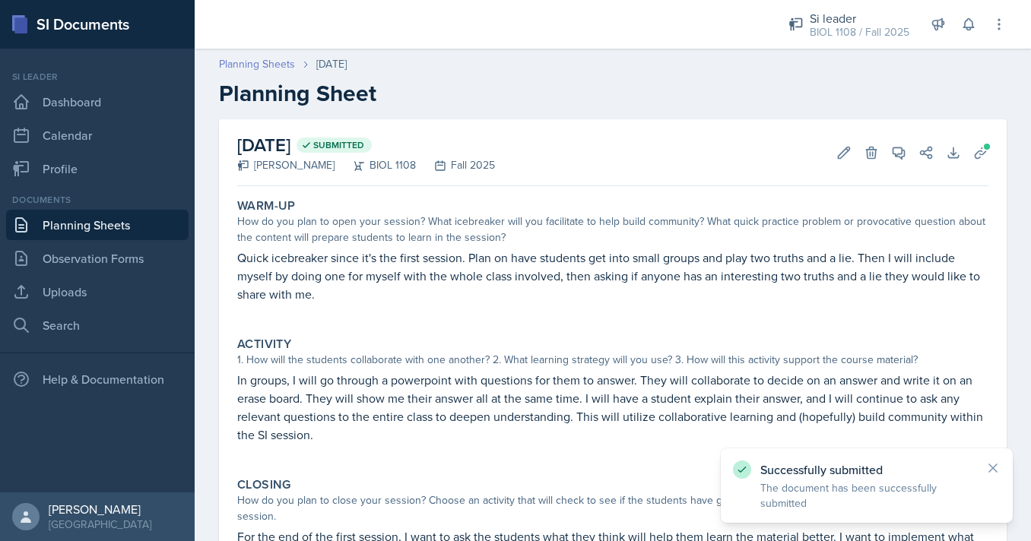
click at [259, 71] on link "Planning Sheets" at bounding box center [257, 64] width 76 height 16
